Goal: Information Seeking & Learning: Learn about a topic

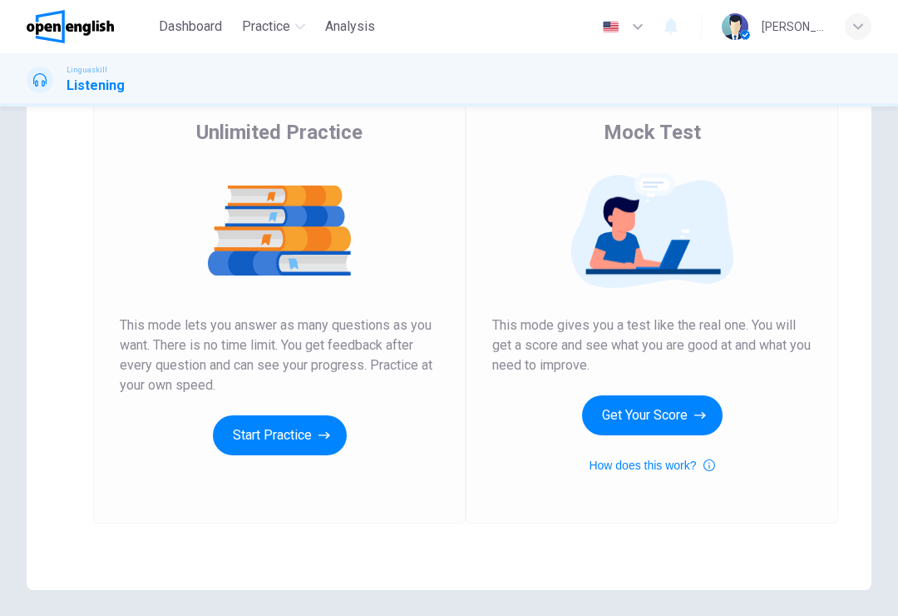
scroll to position [130, 0]
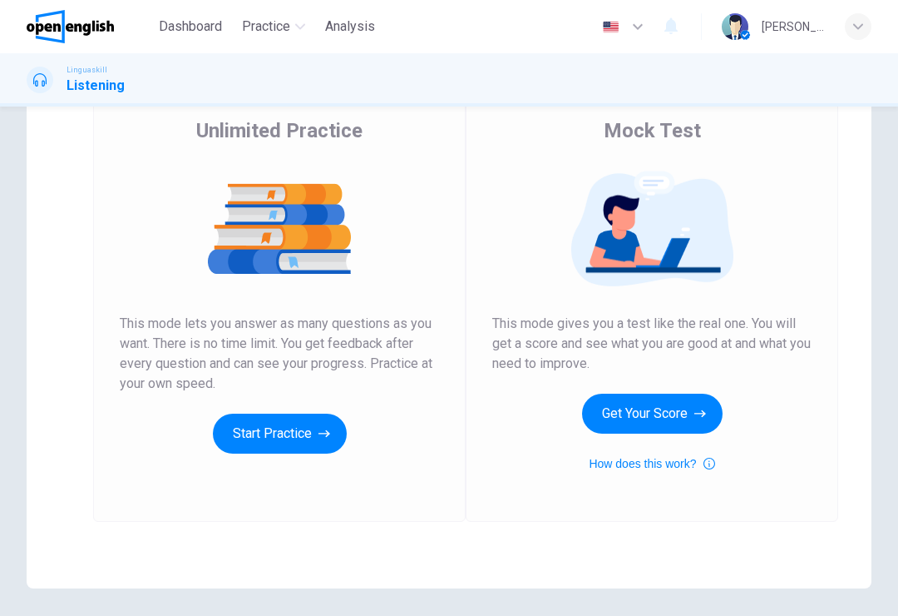
click at [259, 433] on button "Start Practice" at bounding box center [280, 433] width 134 height 40
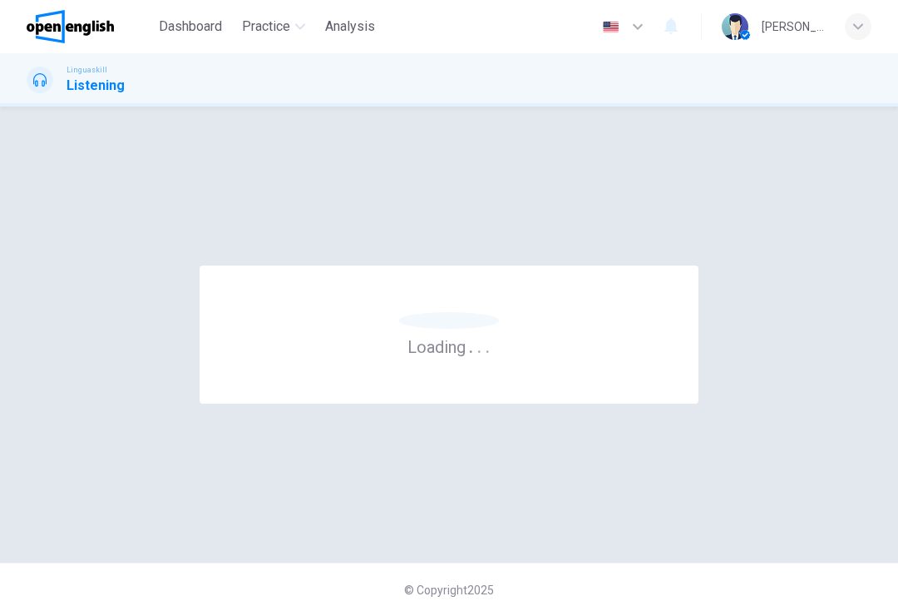
scroll to position [0, 0]
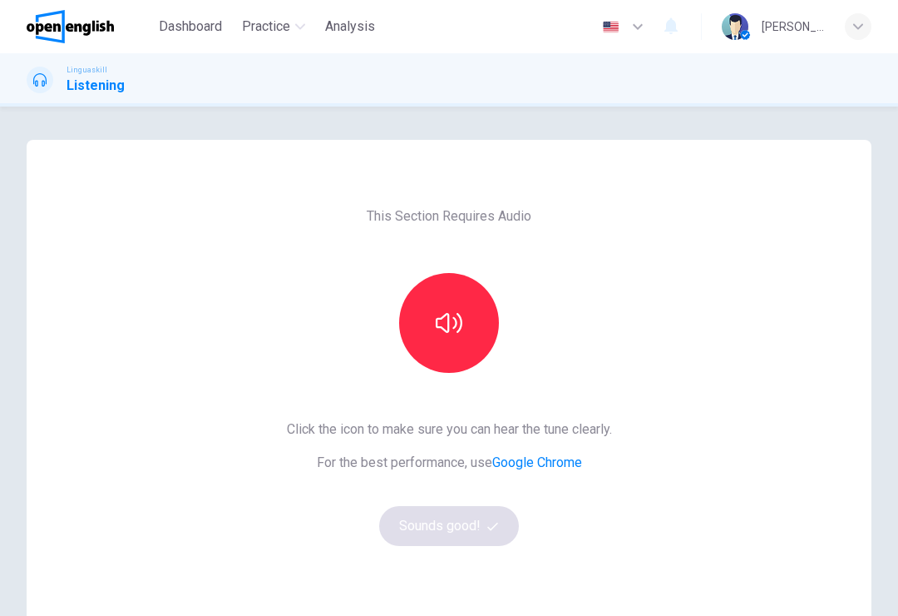
click at [438, 330] on icon "button" at bounding box center [449, 322] width 27 height 27
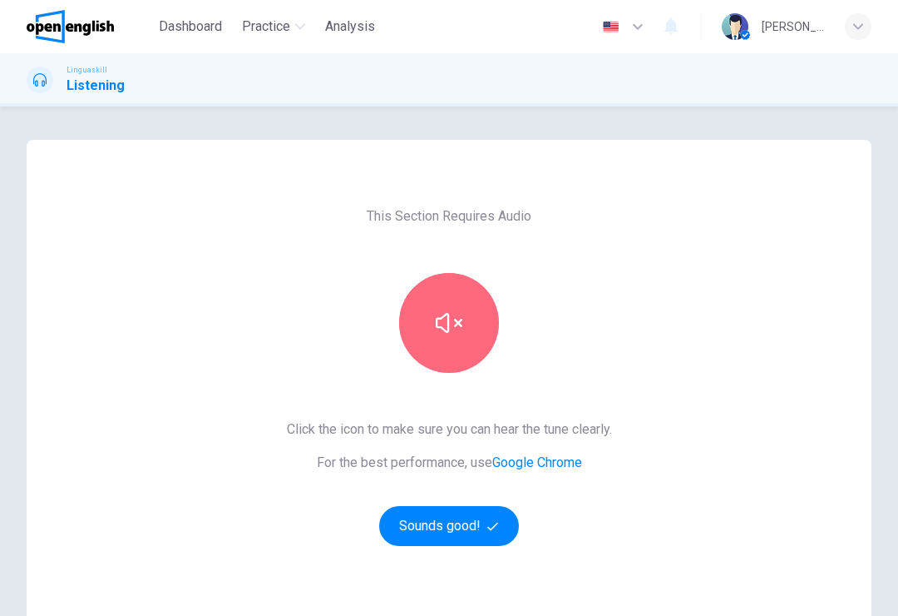
click at [441, 333] on icon "button" at bounding box center [449, 322] width 27 height 27
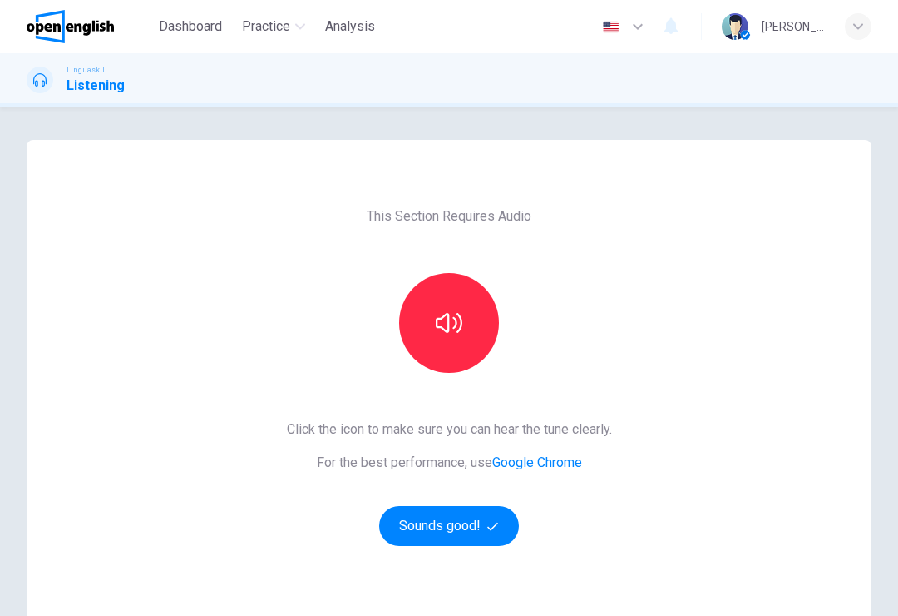
click at [453, 535] on button "Sounds good!" at bounding box center [449, 526] width 140 height 40
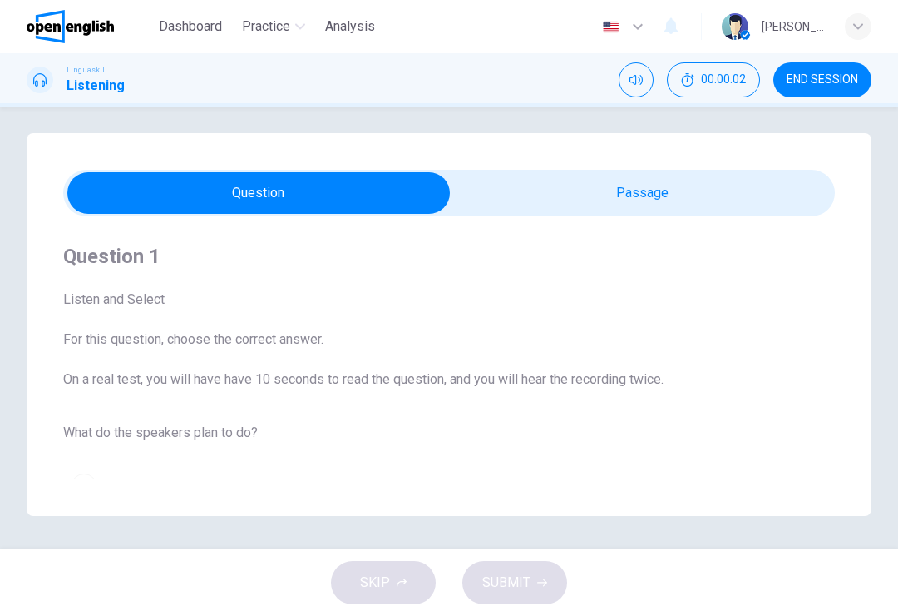
scroll to position [7, 0]
click at [384, 601] on div "SKIP SUBMIT" at bounding box center [449, 582] width 898 height 67
click at [334, 393] on div "Question 1 Listen and Select For this question, choose the correct answer. On a…" at bounding box center [449, 363] width 772 height 241
click at [296, 475] on button "A Go to the cinema" at bounding box center [449, 487] width 772 height 42
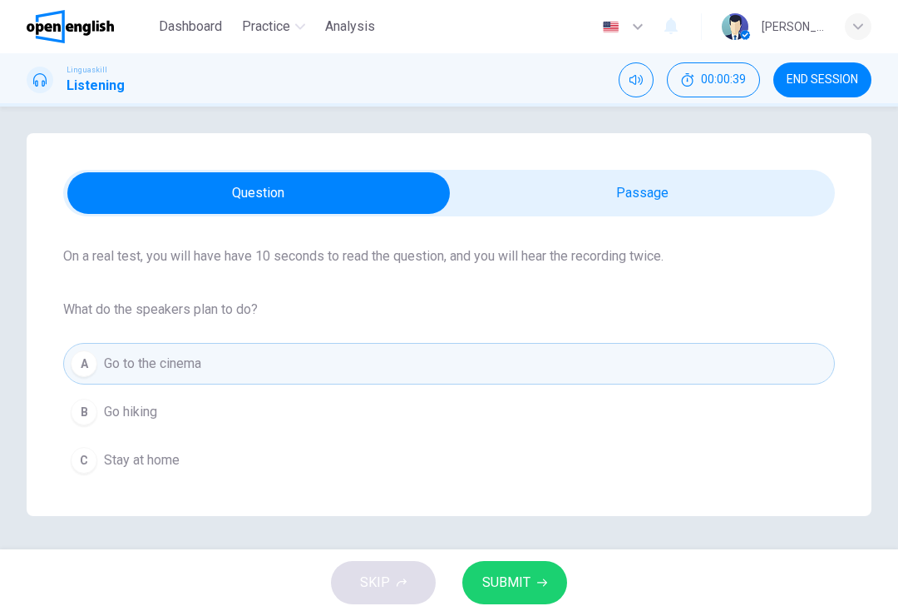
click at [634, 80] on icon "Mute" at bounding box center [636, 79] width 13 height 13
click at [646, 77] on button "Unmute" at bounding box center [636, 79] width 35 height 35
click at [634, 80] on icon "Mute" at bounding box center [636, 79] width 13 height 13
click at [633, 76] on icon "Unmute" at bounding box center [636, 79] width 13 height 13
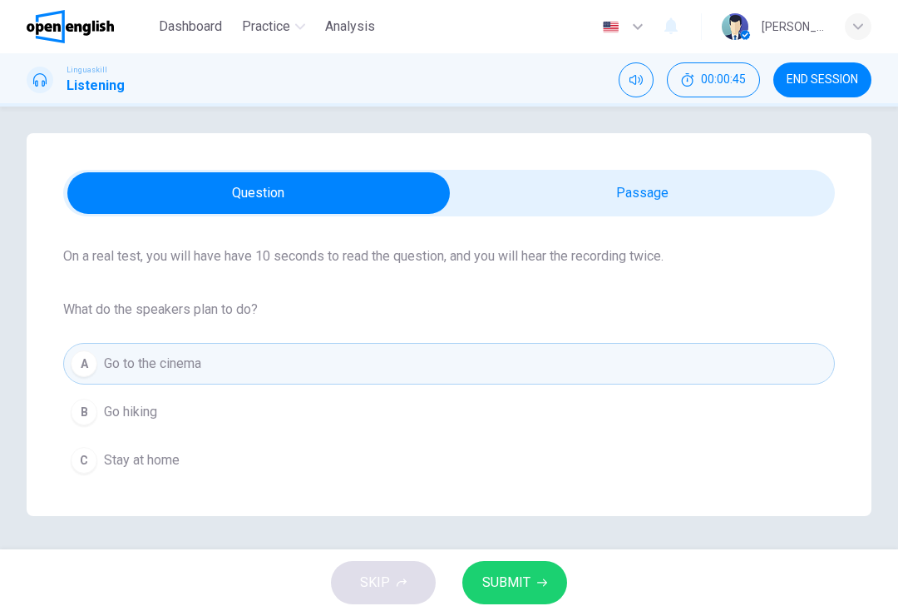
click at [48, 80] on div at bounding box center [40, 80] width 27 height 27
click at [73, 76] on h1 "Listening" at bounding box center [96, 86] width 58 height 20
click at [657, 359] on button "A Go to the cinema" at bounding box center [449, 364] width 772 height 42
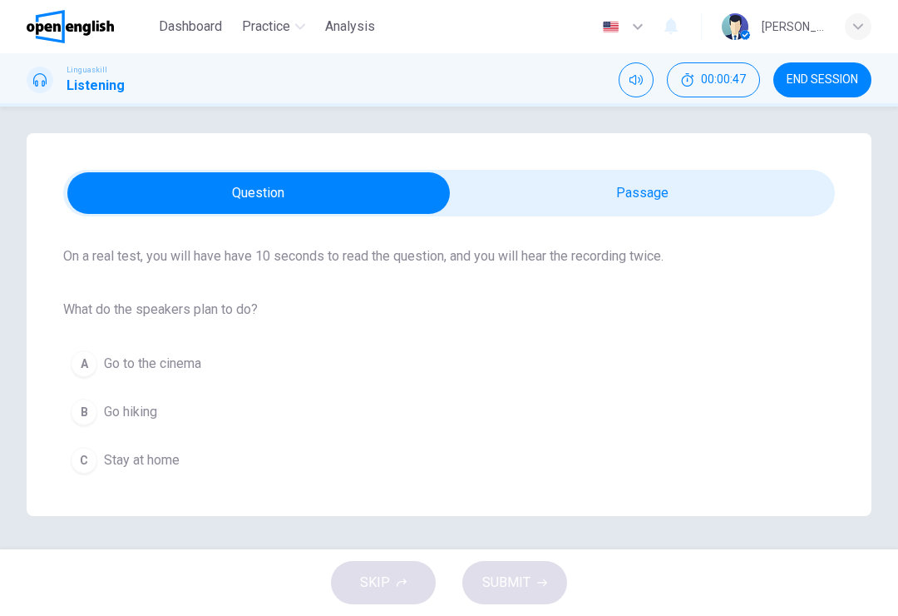
click at [637, 365] on button "A Go to the cinema" at bounding box center [449, 364] width 772 height 42
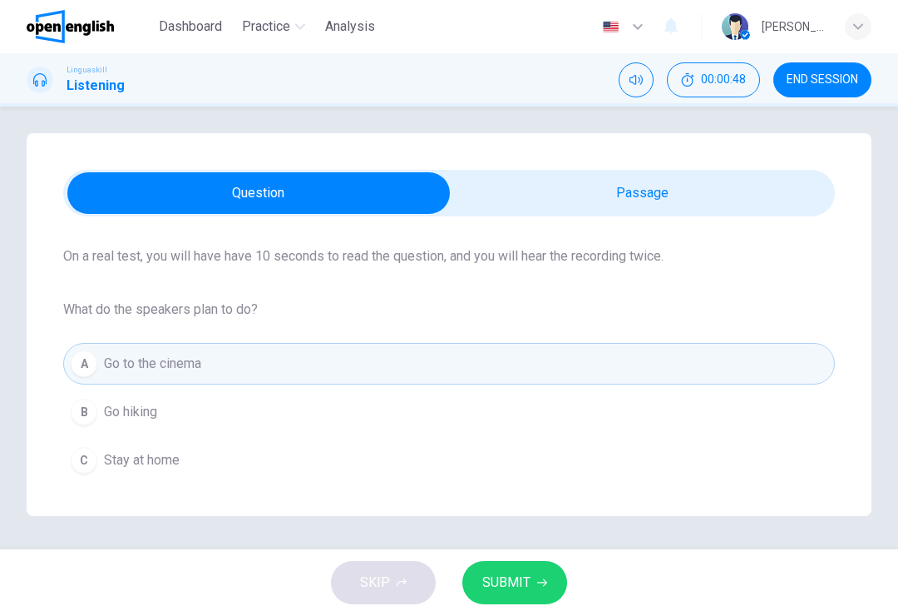
click at [544, 582] on icon "button" at bounding box center [542, 582] width 10 height 7
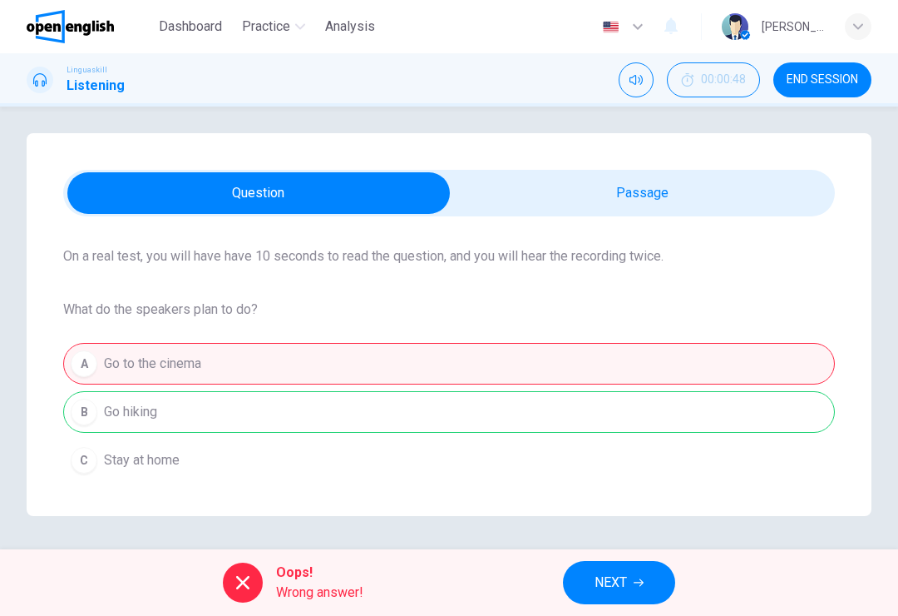
click at [631, 577] on button "NEXT" at bounding box center [619, 582] width 112 height 43
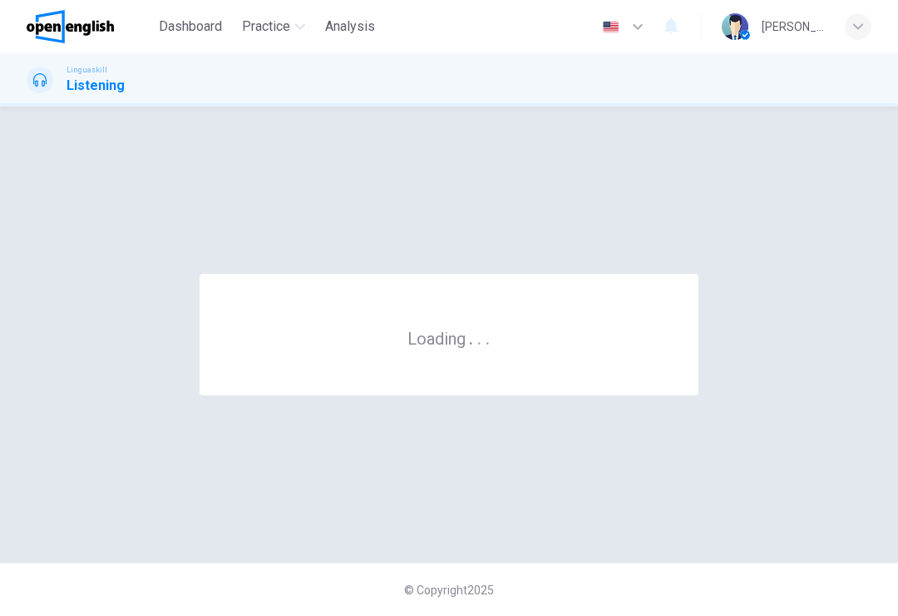
scroll to position [0, 0]
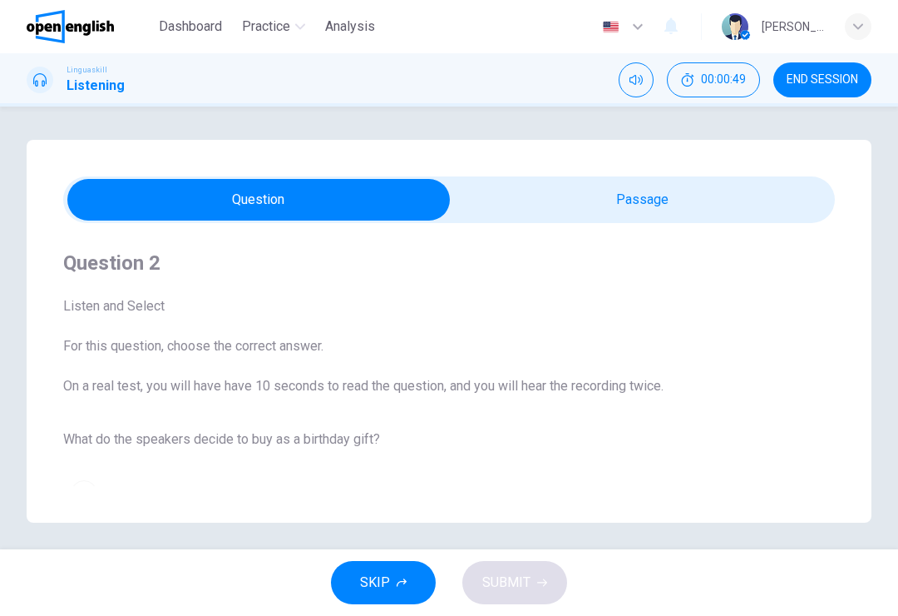
click at [639, 76] on icon "Mute" at bounding box center [636, 79] width 13 height 13
click at [633, 76] on icon "Unmute" at bounding box center [636, 79] width 13 height 13
click at [715, 82] on span "00:00:51" at bounding box center [723, 79] width 45 height 13
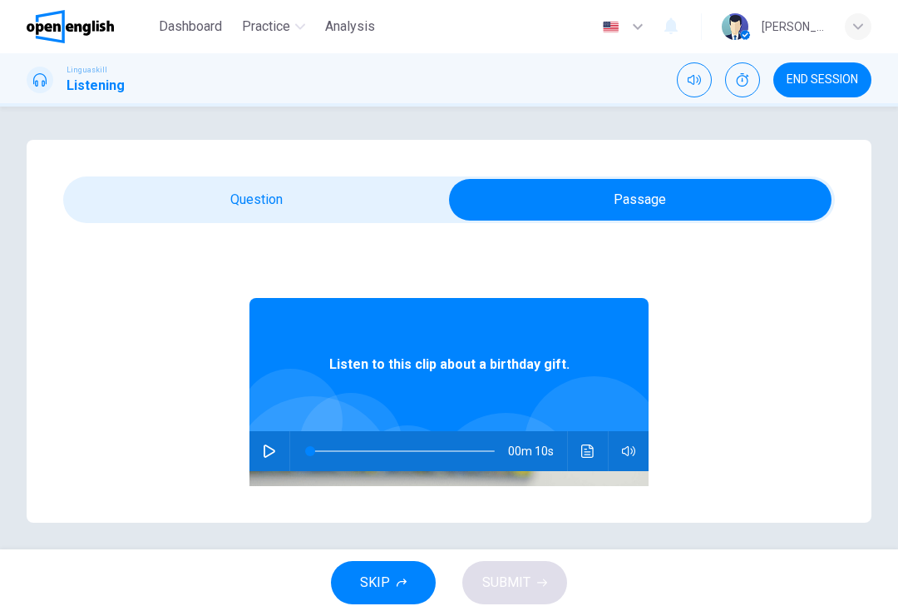
click at [282, 453] on button "button" at bounding box center [269, 451] width 27 height 40
type input "**"
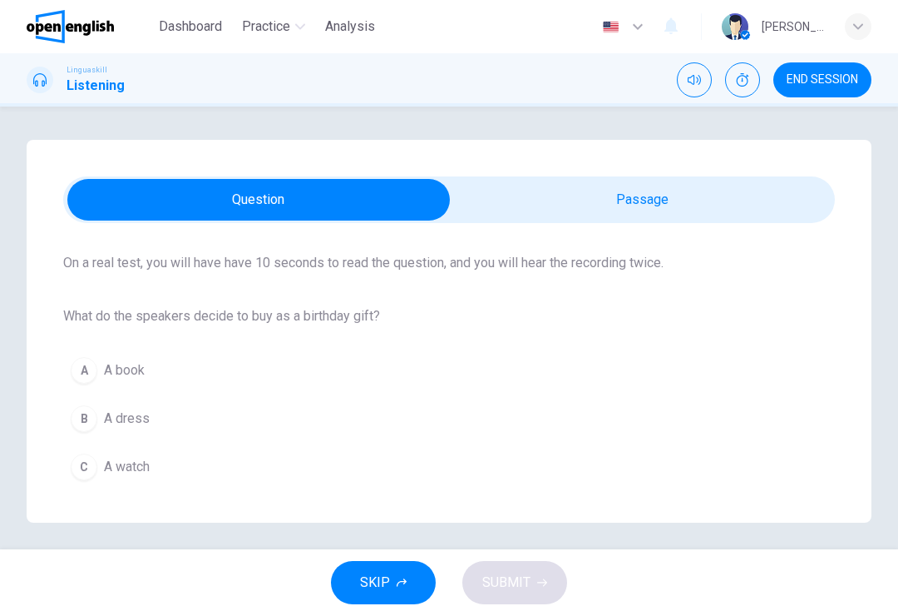
scroll to position [123, 0]
click at [85, 369] on div "A" at bounding box center [84, 370] width 27 height 27
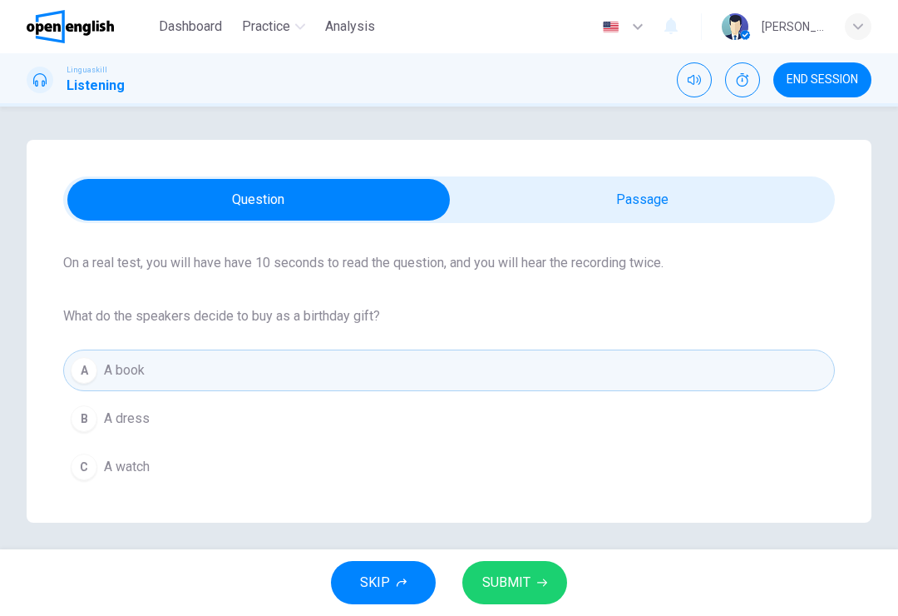
click at [522, 580] on span "SUBMIT" at bounding box center [507, 582] width 48 height 23
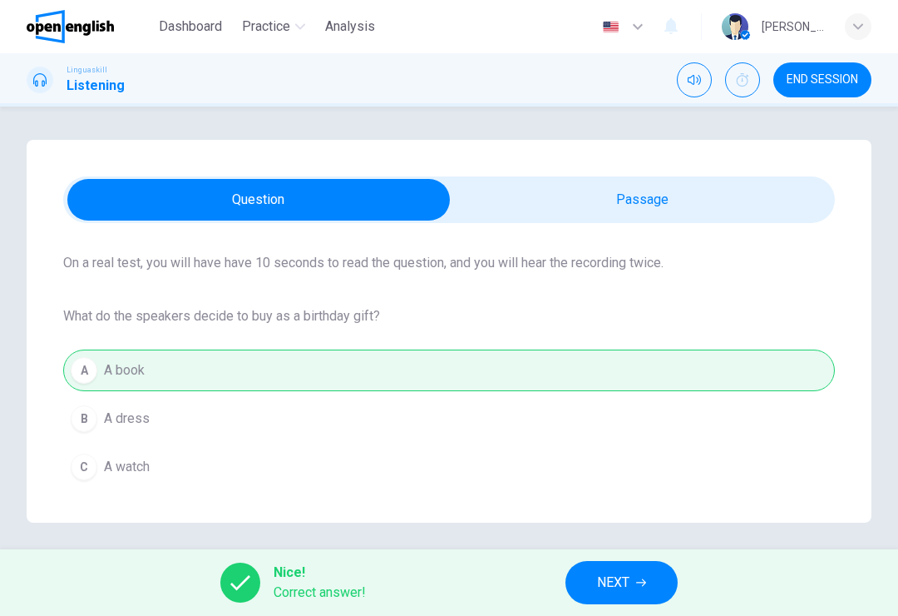
click at [636, 579] on button "NEXT" at bounding box center [622, 582] width 112 height 43
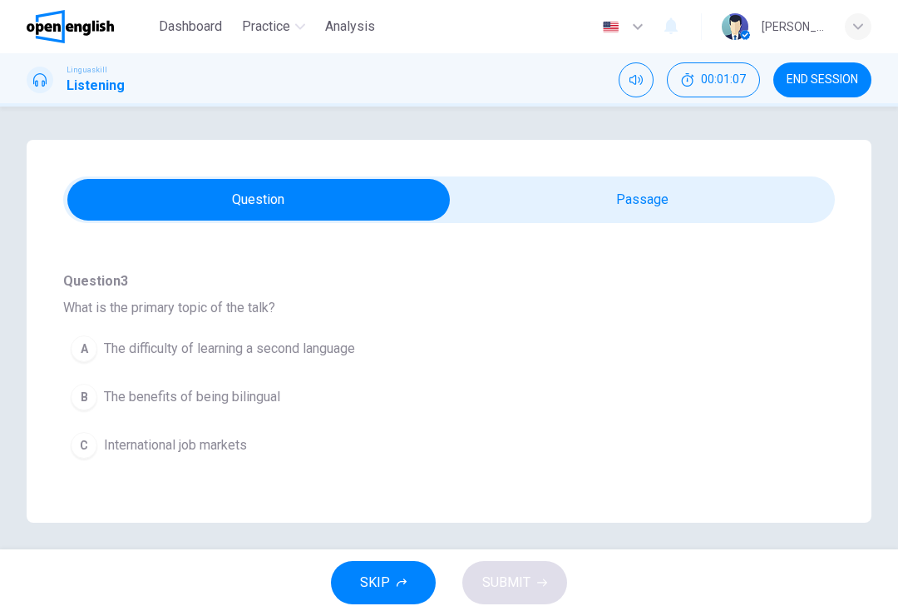
scroll to position [0, 0]
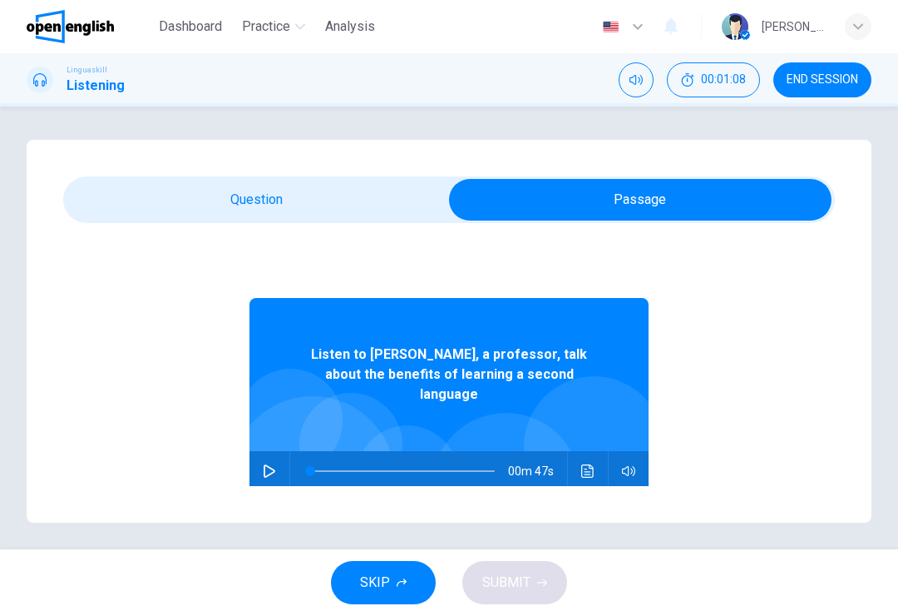
click at [277, 453] on button "button" at bounding box center [269, 471] width 27 height 40
type input "*"
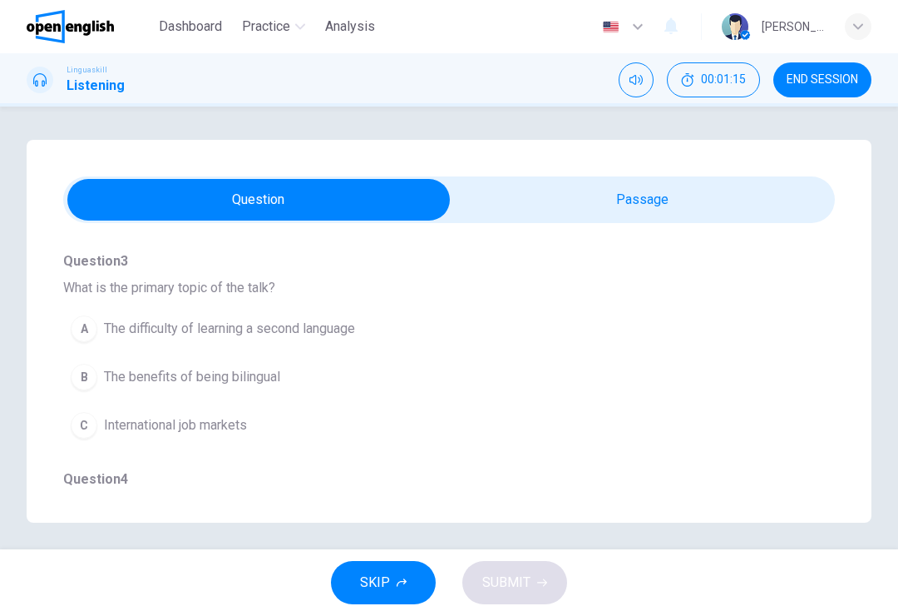
scroll to position [152, 0]
click at [82, 376] on div "B" at bounding box center [84, 376] width 27 height 27
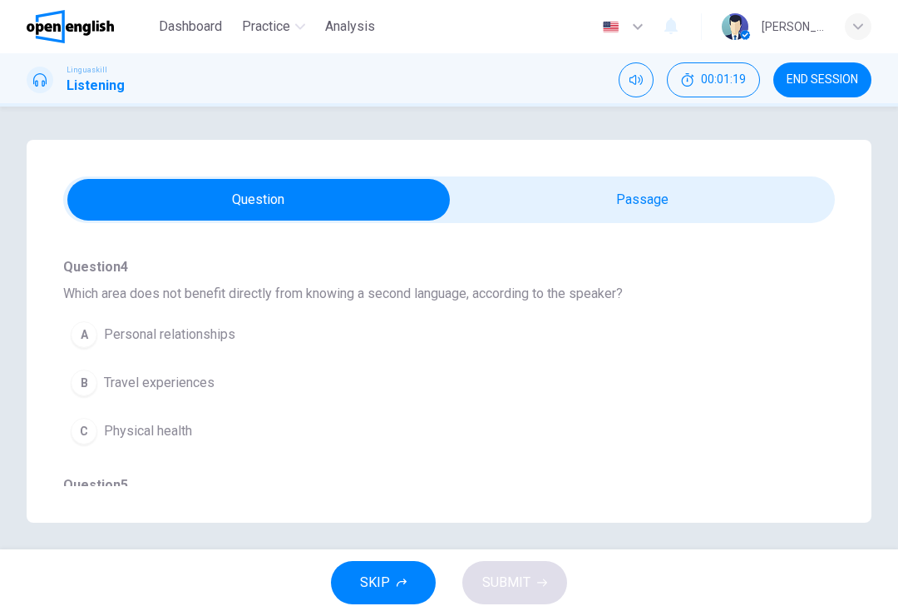
scroll to position [364, 0]
click at [82, 376] on div "B" at bounding box center [84, 382] width 27 height 27
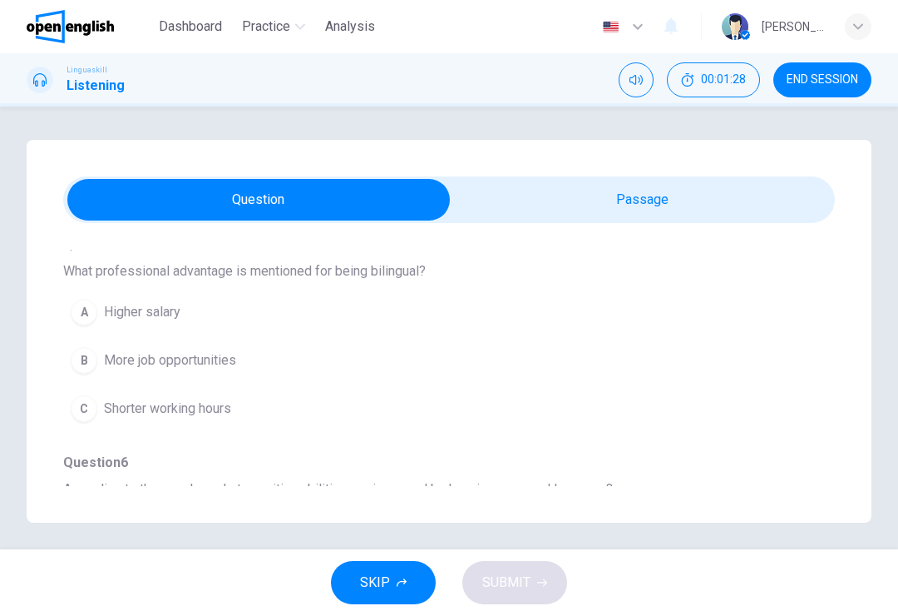
scroll to position [594, 0]
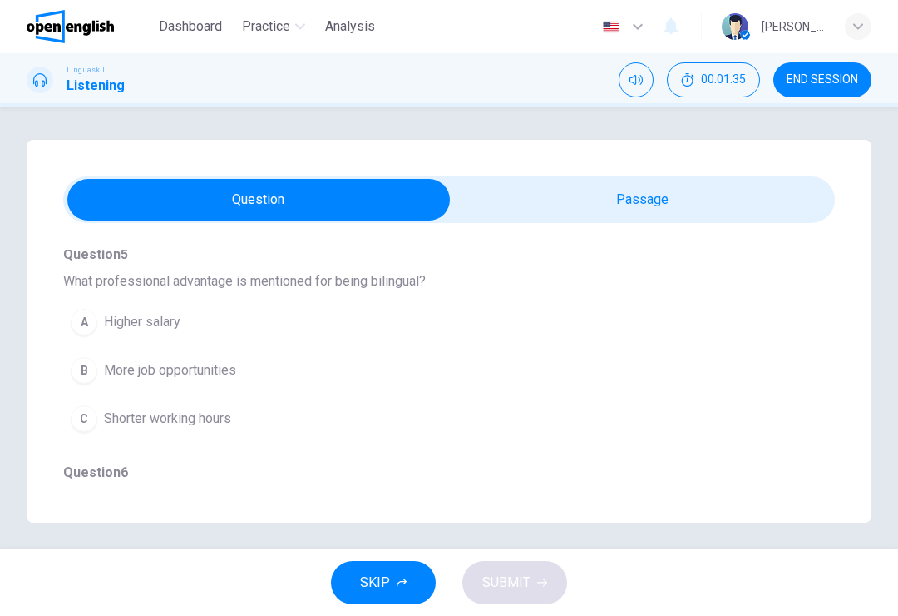
click at [79, 371] on div "B" at bounding box center [84, 370] width 27 height 27
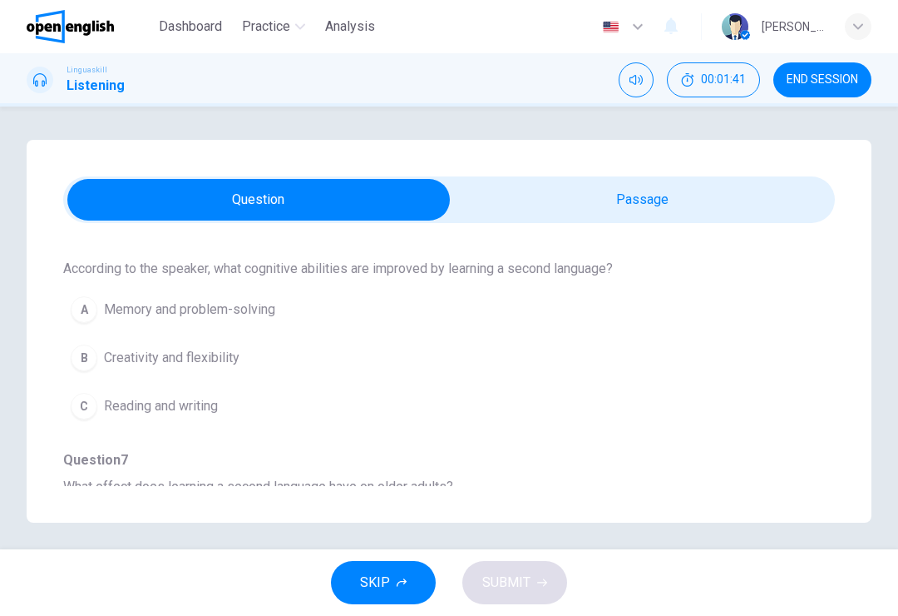
scroll to position [828, 0]
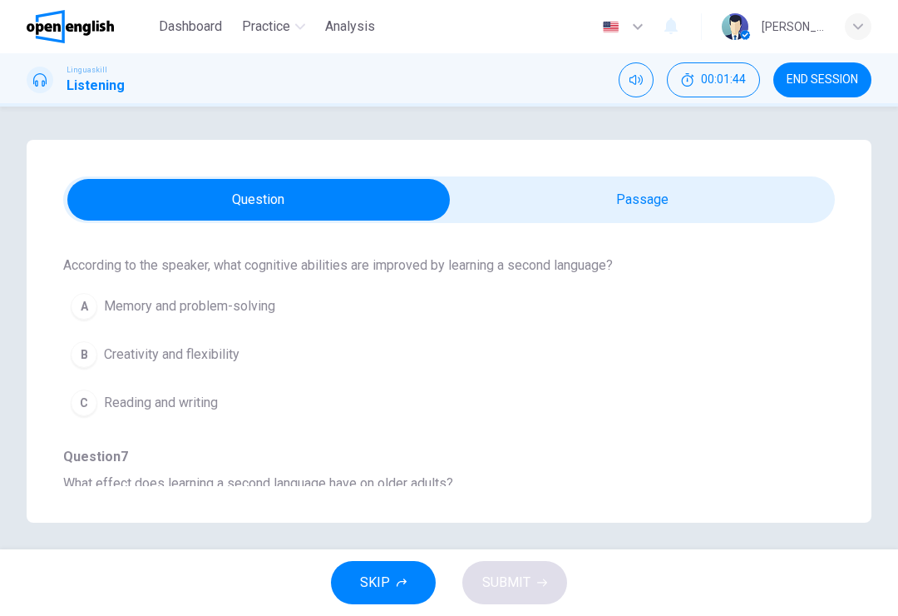
click at [82, 312] on div "A" at bounding box center [84, 306] width 27 height 27
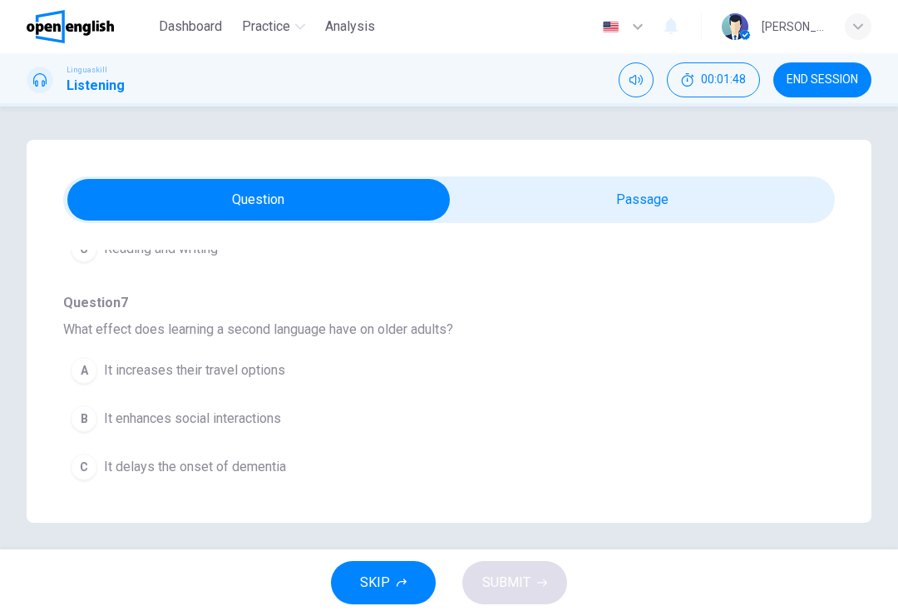
scroll to position [982, 0]
click at [85, 377] on div "A" at bounding box center [84, 370] width 27 height 27
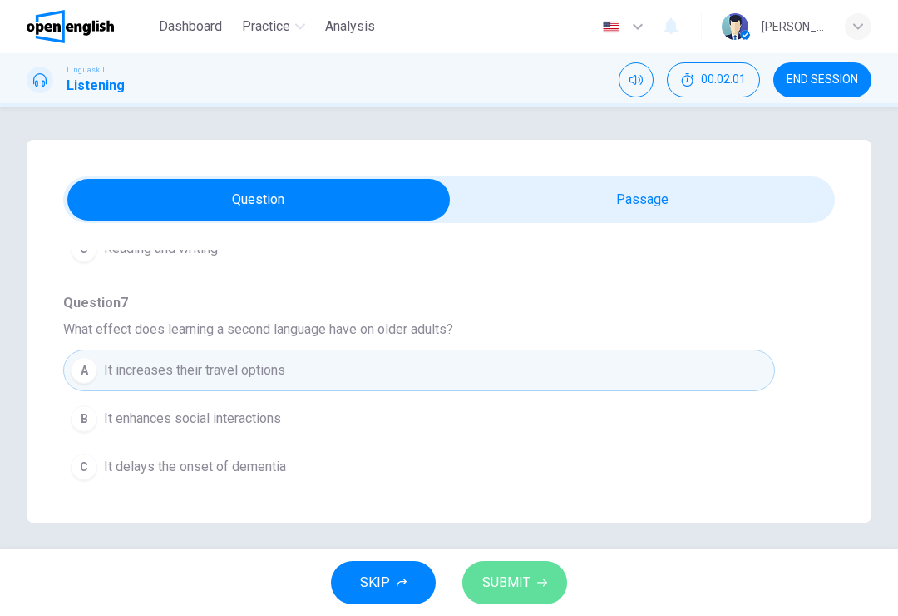
click at [553, 572] on button "SUBMIT" at bounding box center [515, 582] width 105 height 43
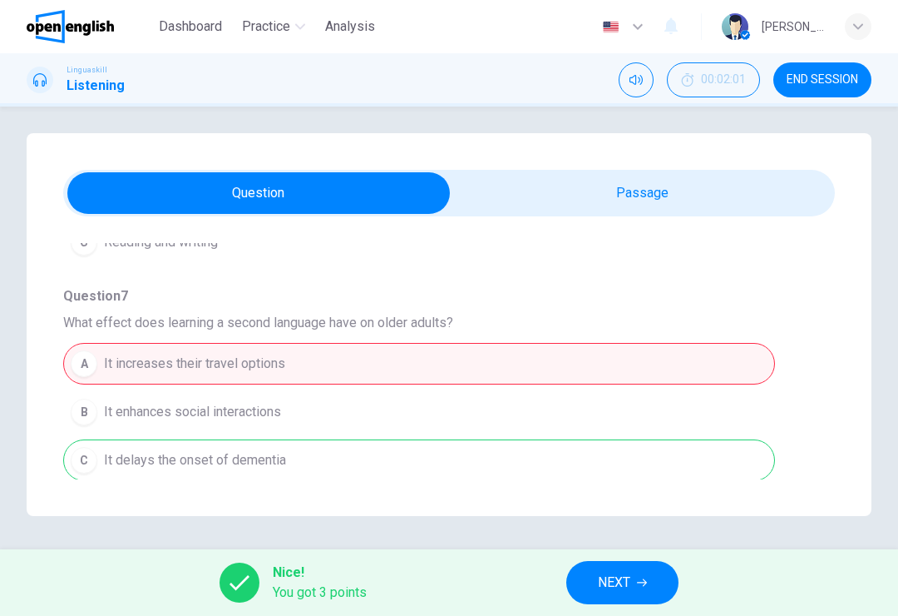
click at [677, 572] on button "NEXT" at bounding box center [623, 582] width 112 height 43
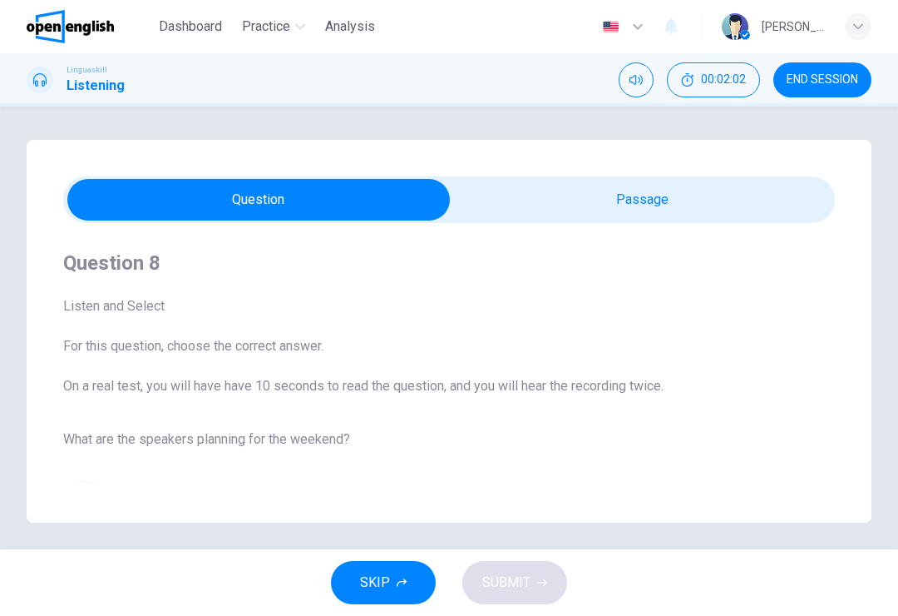
scroll to position [6, 0]
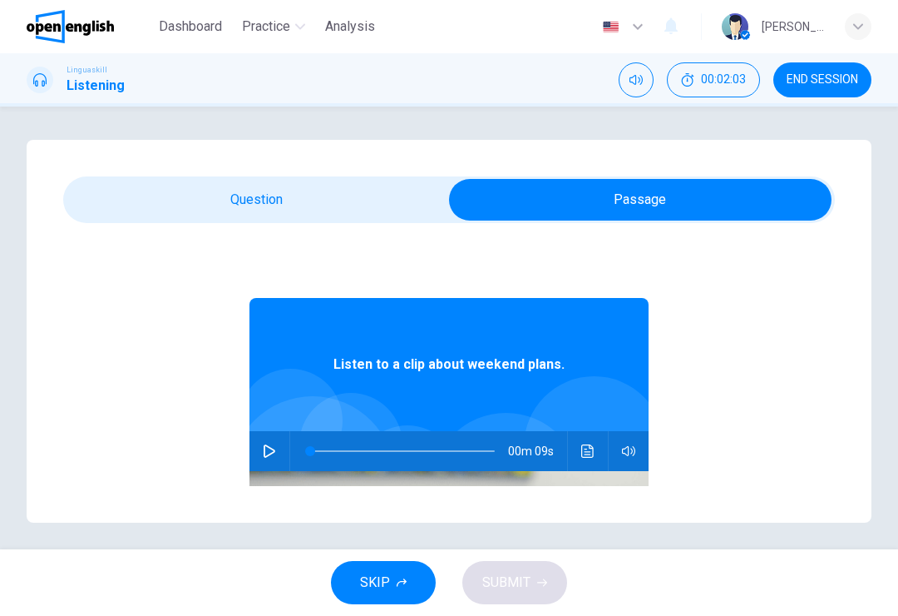
click at [280, 453] on button "button" at bounding box center [269, 451] width 27 height 40
type input "*"
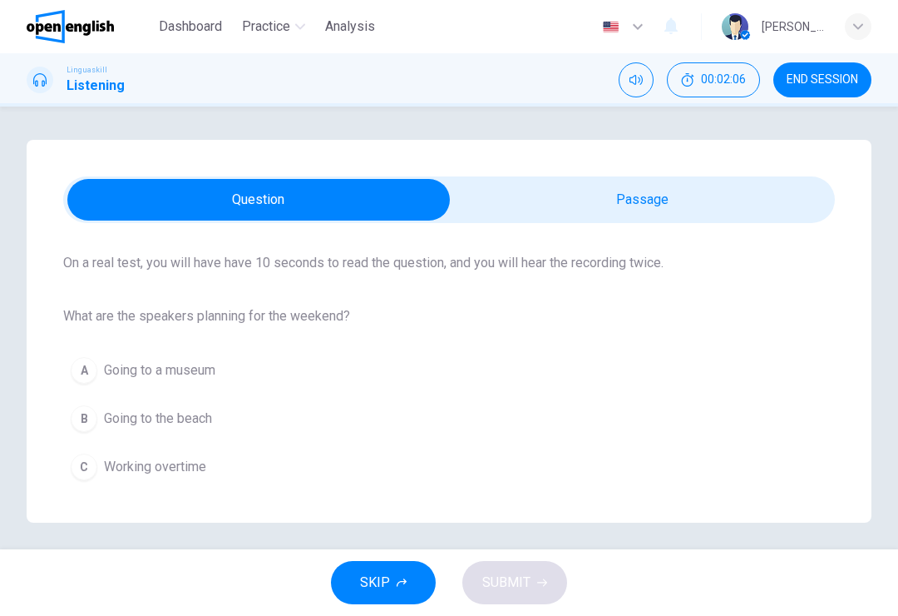
scroll to position [123, 0]
click at [82, 430] on div "B" at bounding box center [84, 418] width 27 height 27
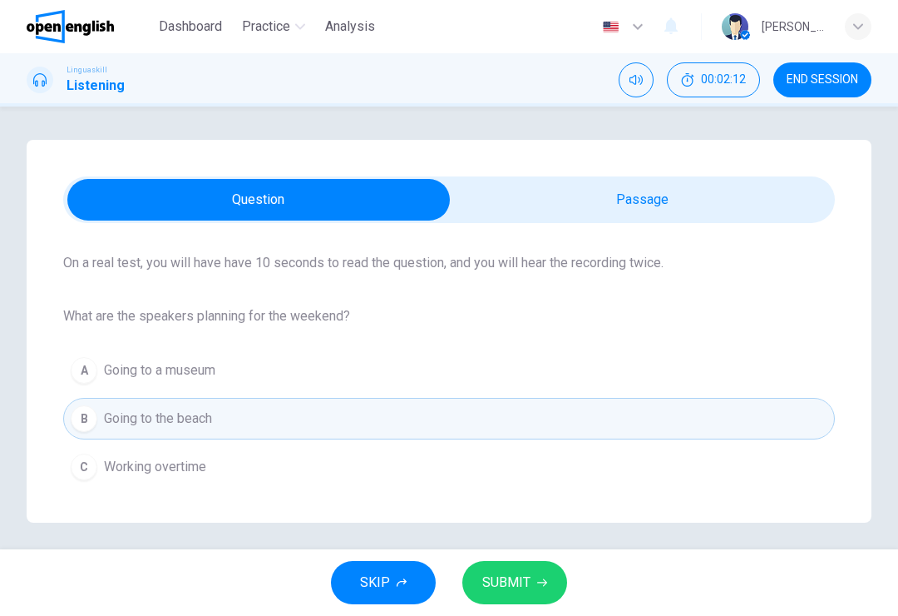
click at [533, 582] on button "SUBMIT" at bounding box center [515, 582] width 105 height 43
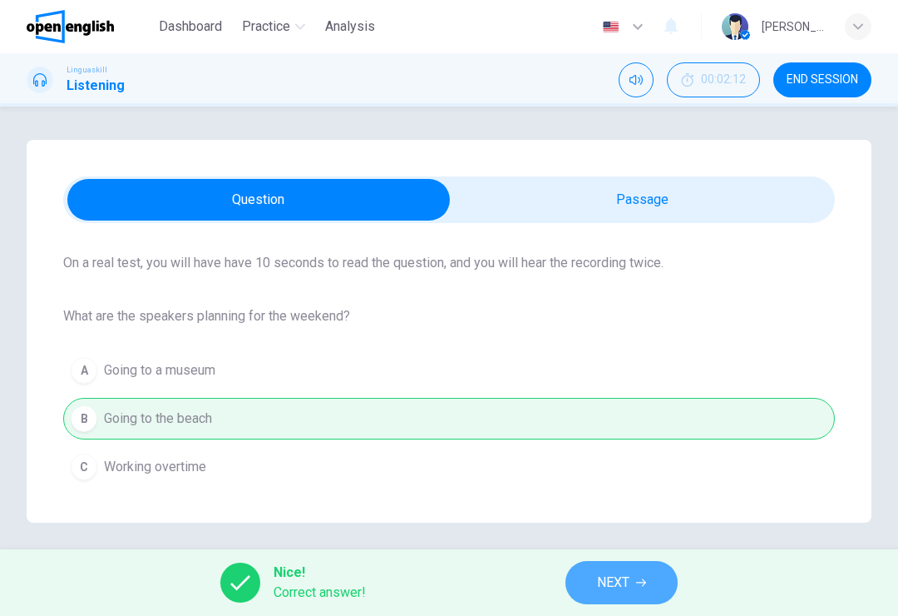
click at [624, 590] on span "NEXT" at bounding box center [613, 582] width 32 height 23
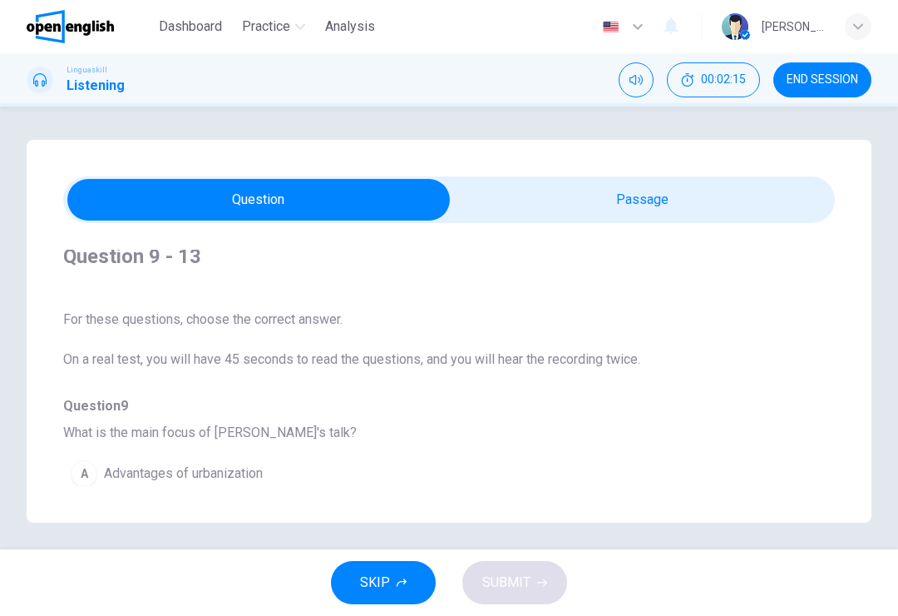
scroll to position [0, 0]
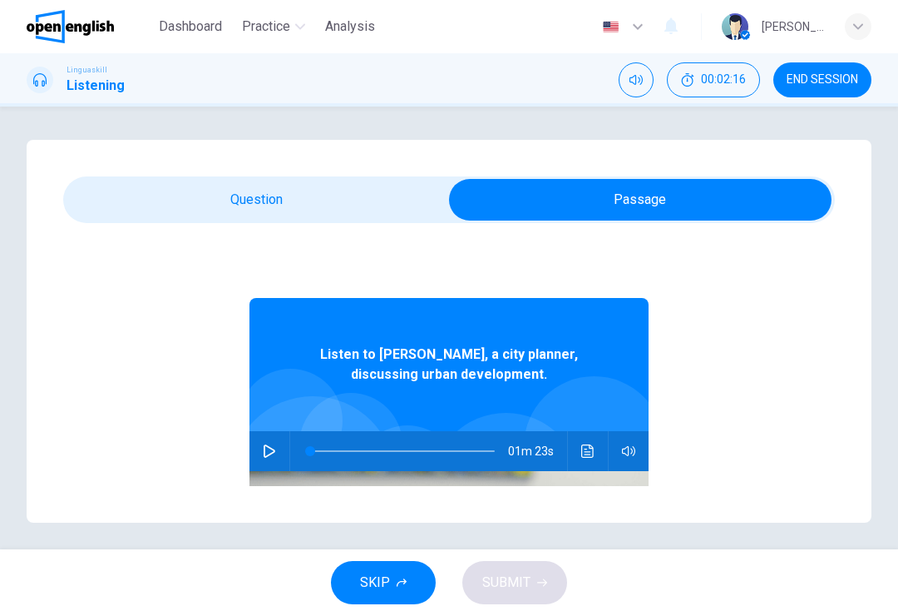
click at [276, 453] on button "button" at bounding box center [269, 451] width 27 height 40
type input "*"
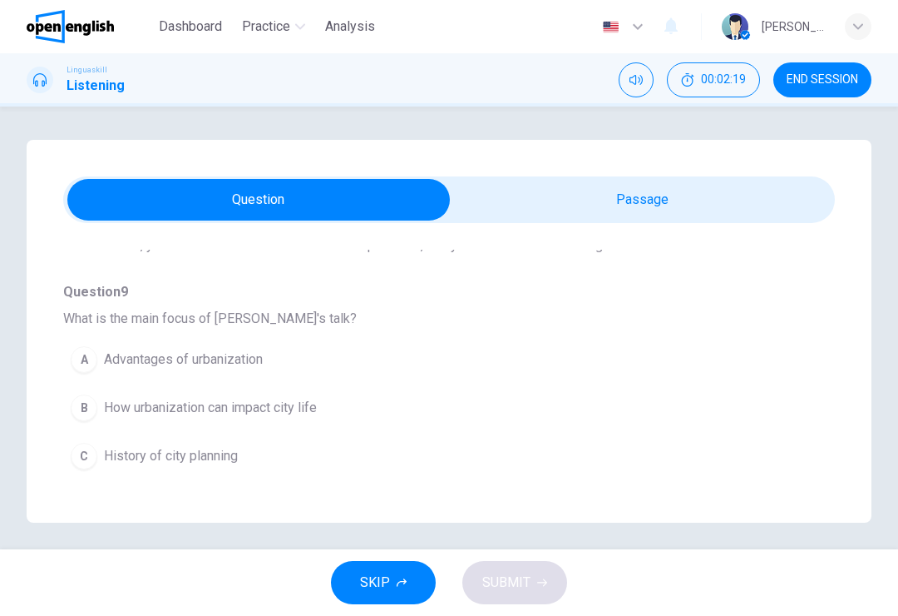
scroll to position [119, 0]
click at [106, 416] on span "How urbanization can impact city life" at bounding box center [210, 409] width 213 height 20
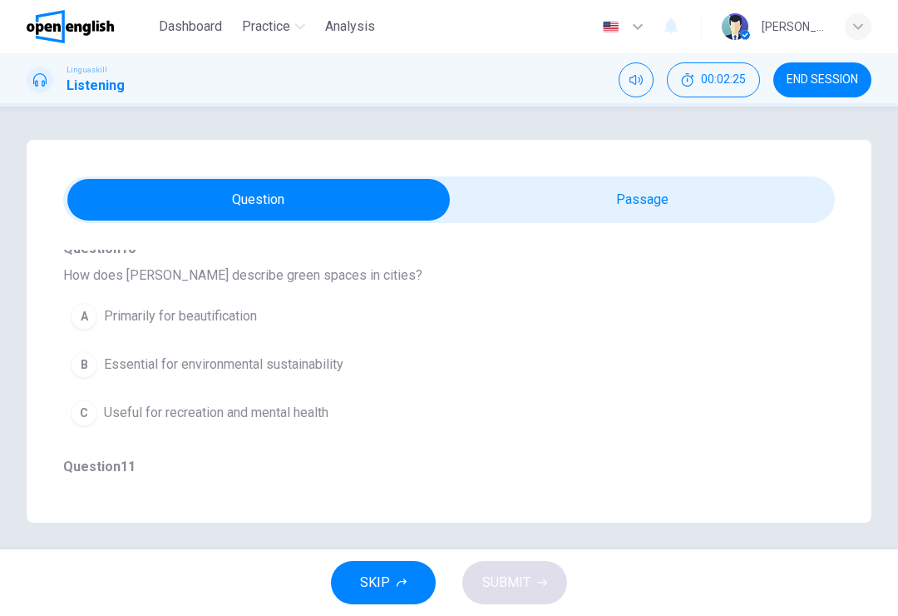
scroll to position [386, 0]
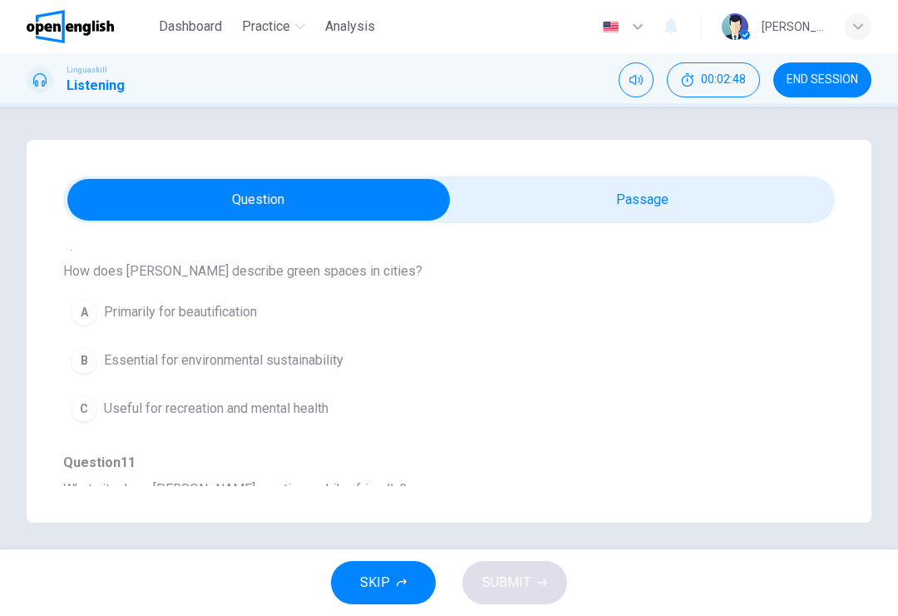
click at [90, 320] on div "A" at bounding box center [84, 312] width 27 height 27
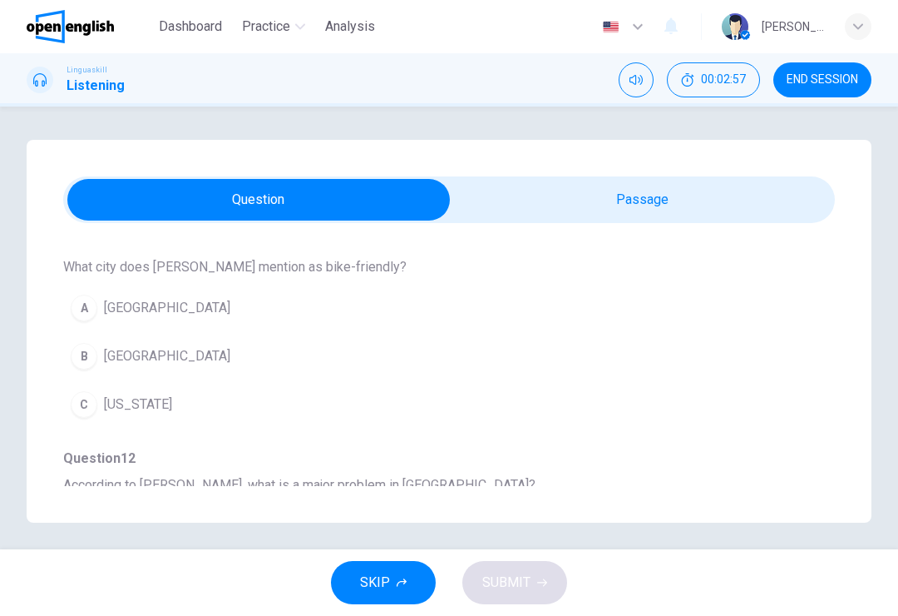
scroll to position [604, 0]
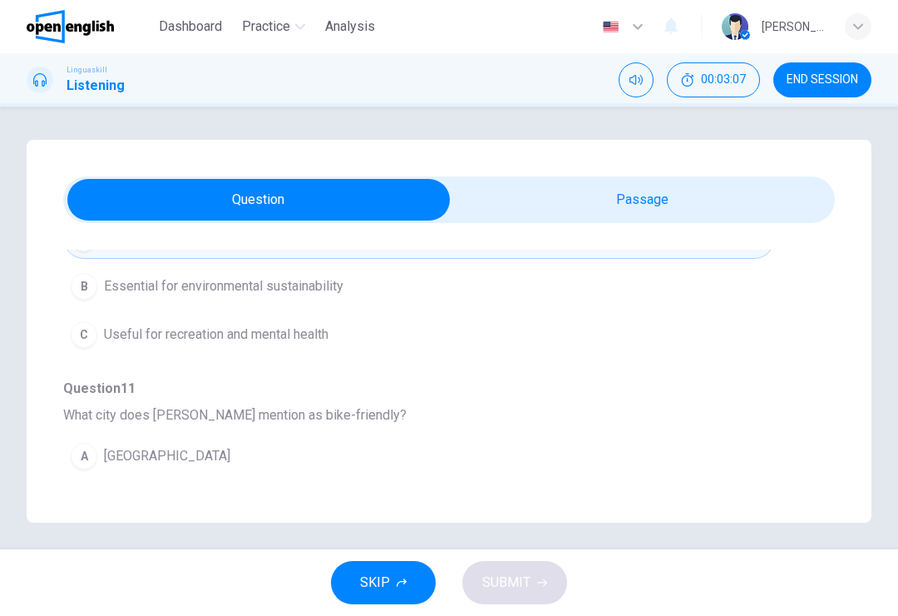
click at [88, 339] on div "C" at bounding box center [84, 334] width 27 height 27
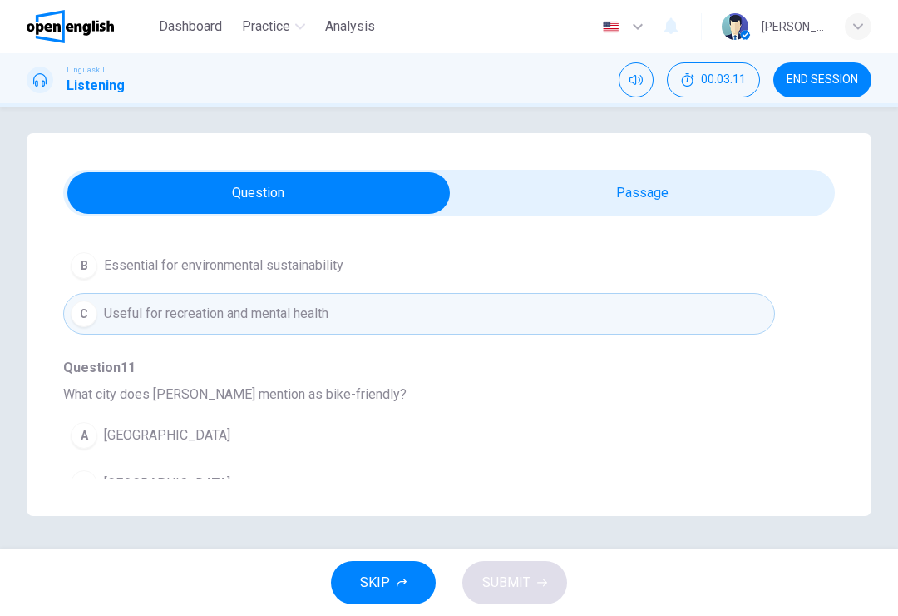
scroll to position [7, 0]
click at [82, 267] on div "B" at bounding box center [84, 265] width 27 height 27
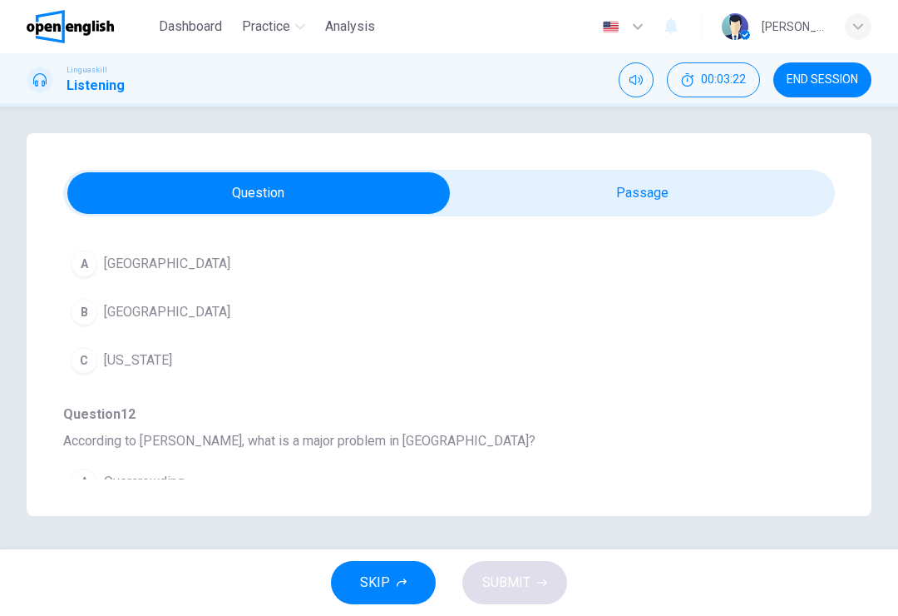
scroll to position [645, 0]
click at [82, 267] on div "A" at bounding box center [84, 264] width 27 height 27
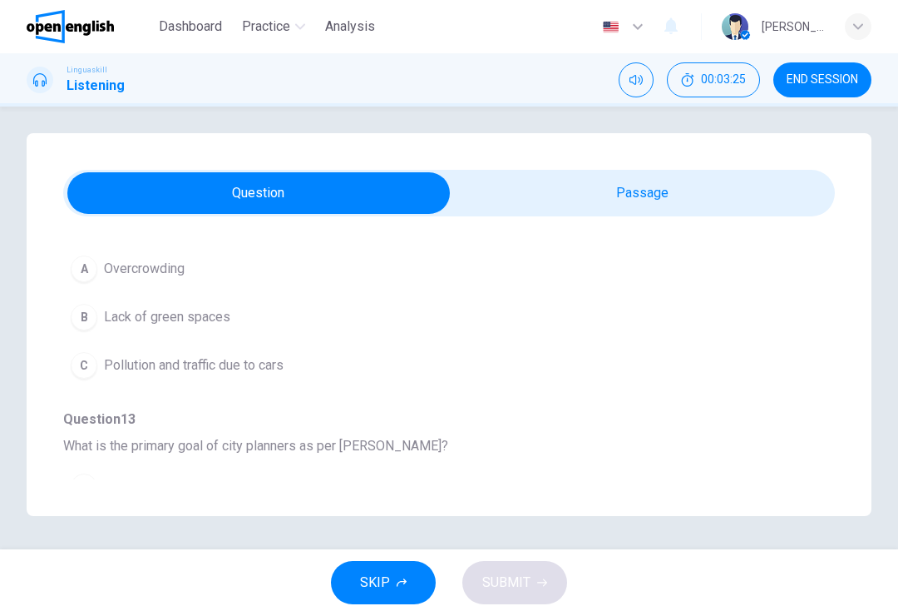
scroll to position [856, 0]
click at [78, 360] on div "C" at bounding box center [84, 367] width 27 height 27
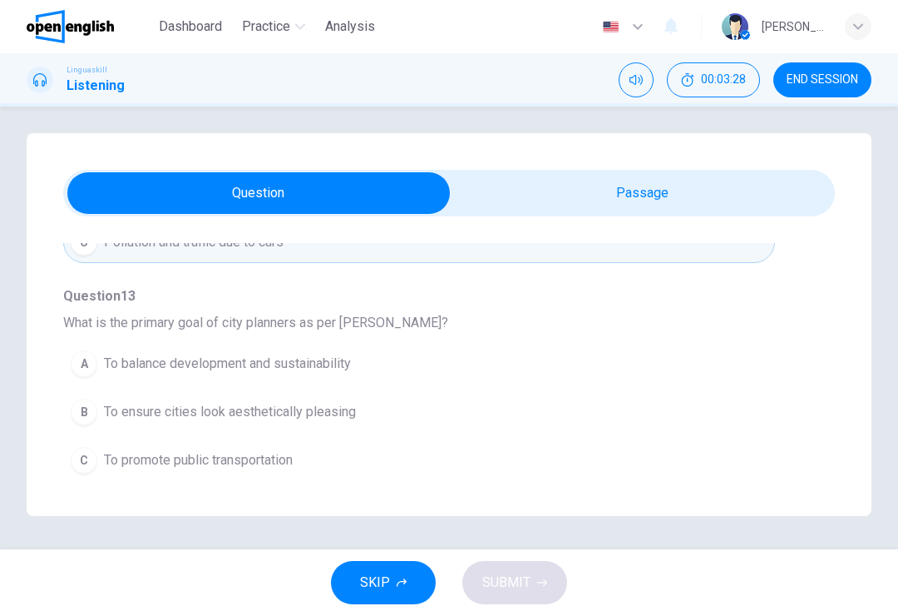
scroll to position [982, 0]
click at [81, 369] on div "A" at bounding box center [84, 363] width 27 height 27
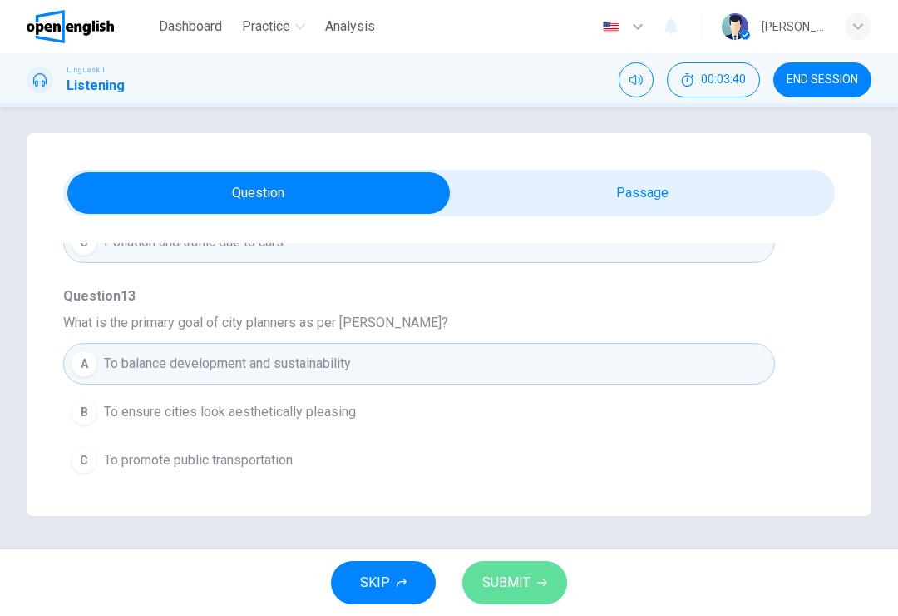
click at [546, 574] on button "SUBMIT" at bounding box center [515, 582] width 105 height 43
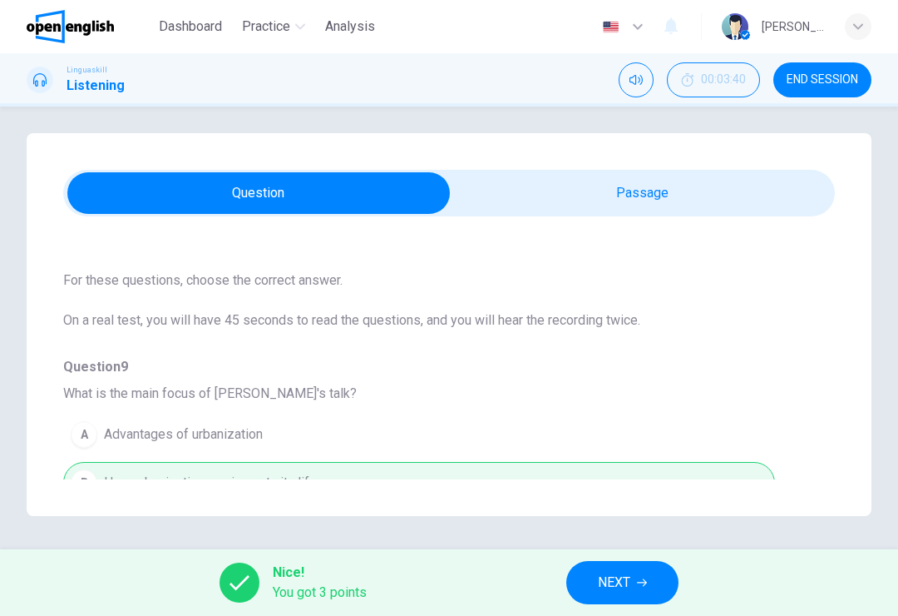
scroll to position [0, 0]
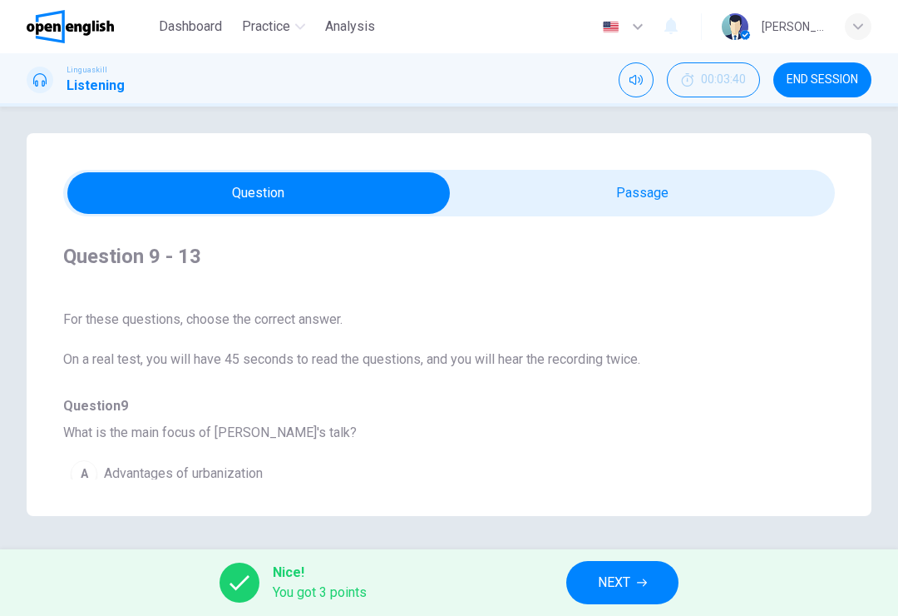
click at [621, 578] on span "NEXT" at bounding box center [614, 582] width 32 height 23
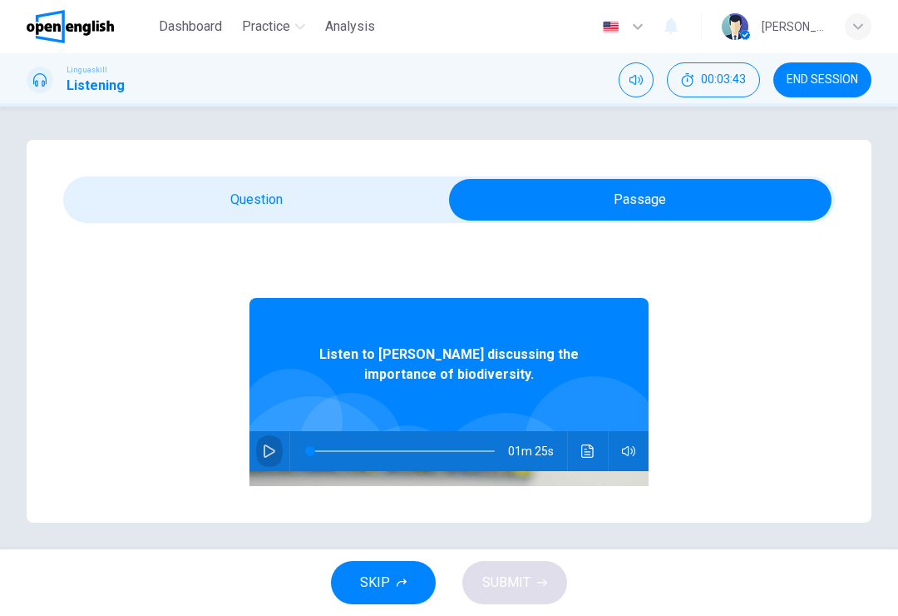
click at [274, 442] on button "button" at bounding box center [269, 451] width 27 height 40
type input "*"
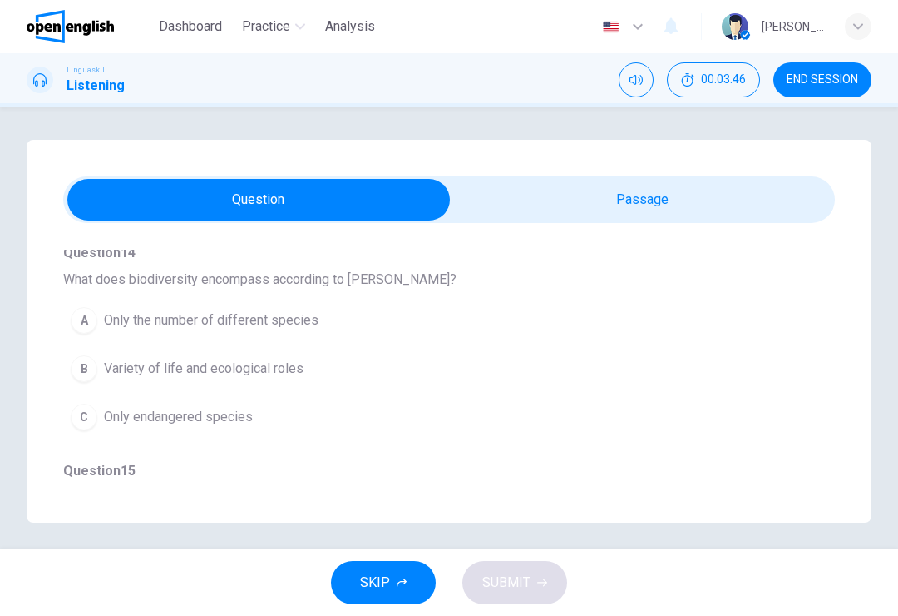
scroll to position [163, 0]
